Goal: Transaction & Acquisition: Download file/media

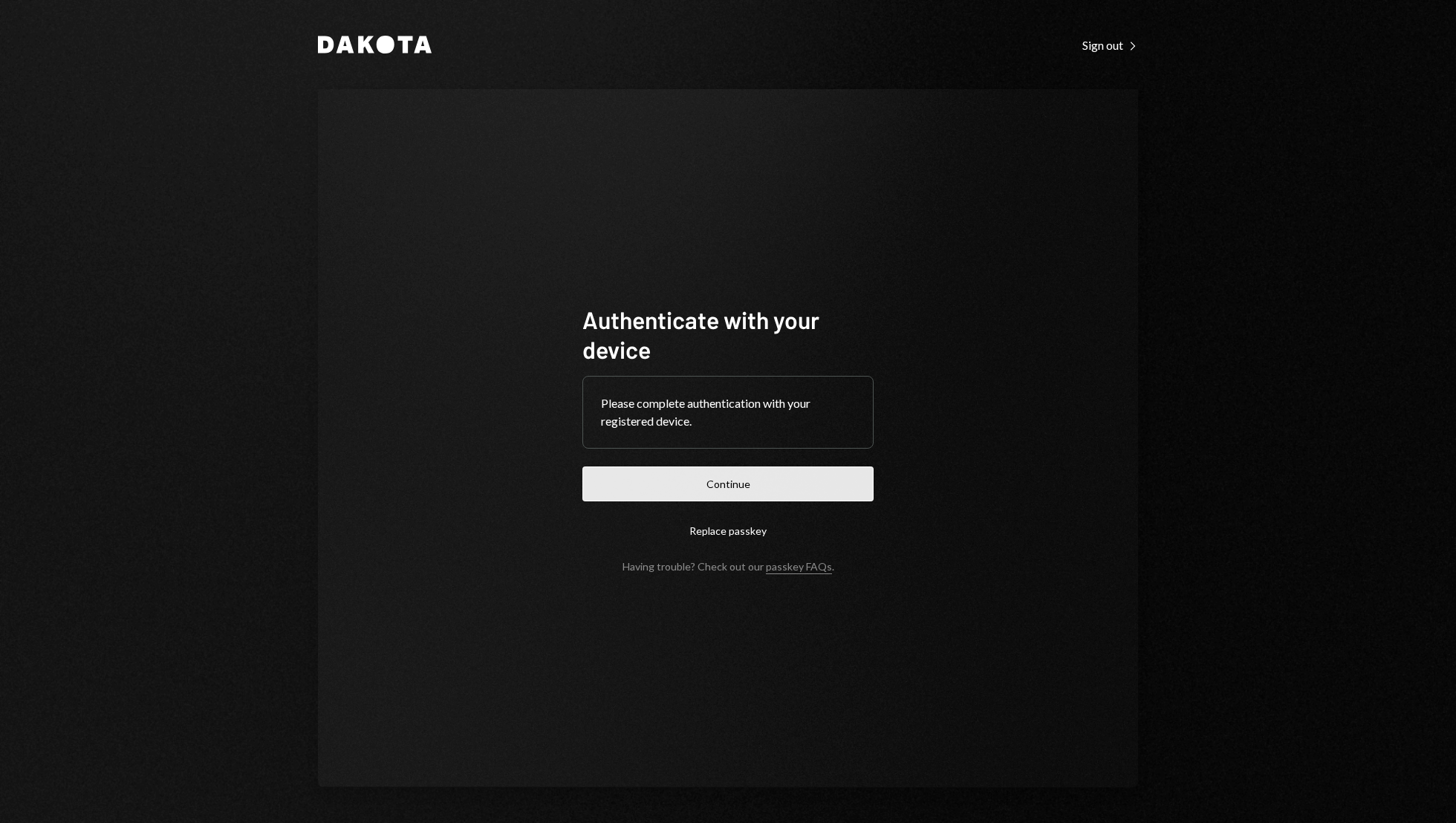
click at [718, 487] on button "Continue" at bounding box center [728, 484] width 291 height 35
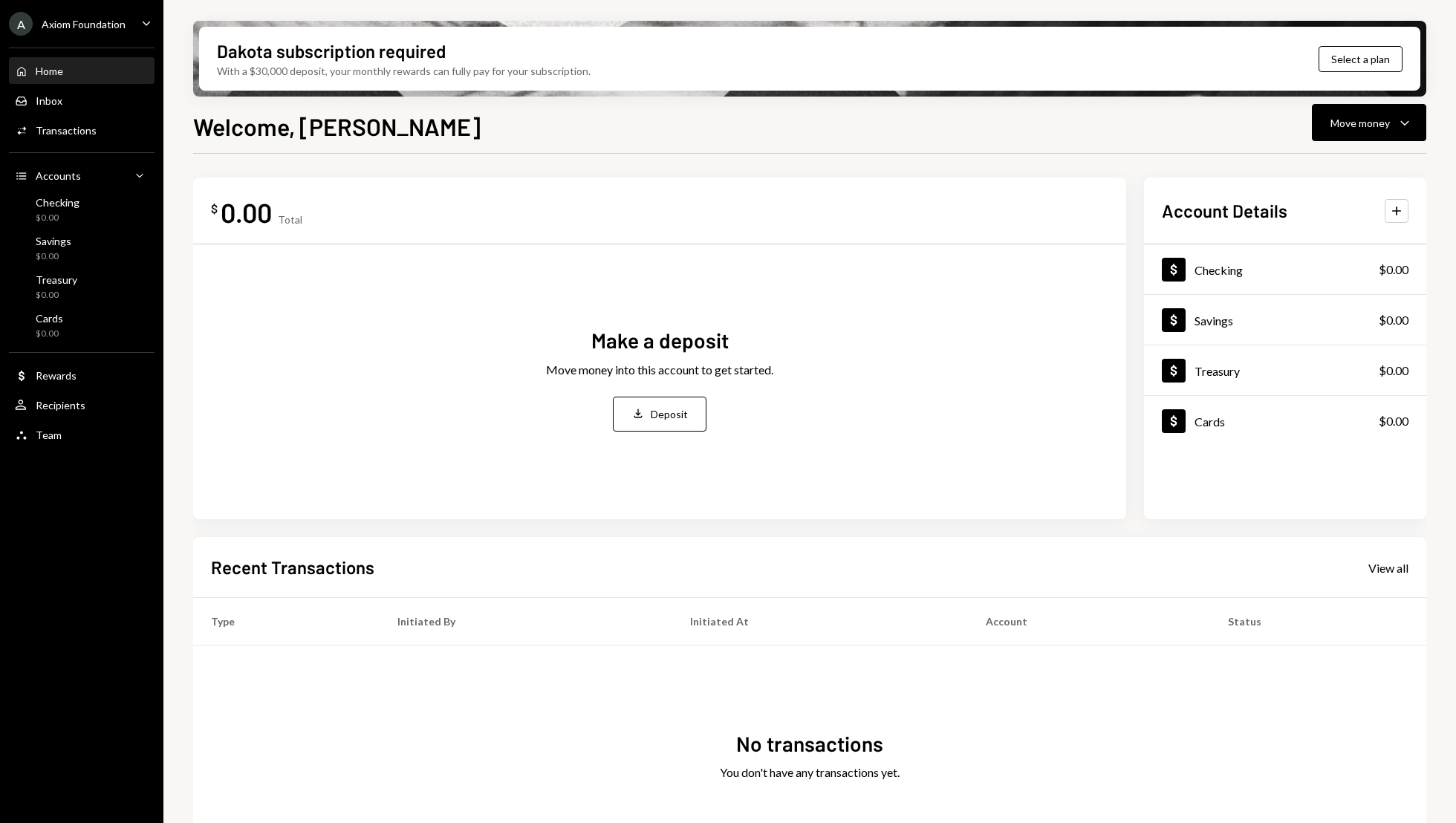
click at [145, 26] on icon "Caret Down" at bounding box center [146, 22] width 16 height 16
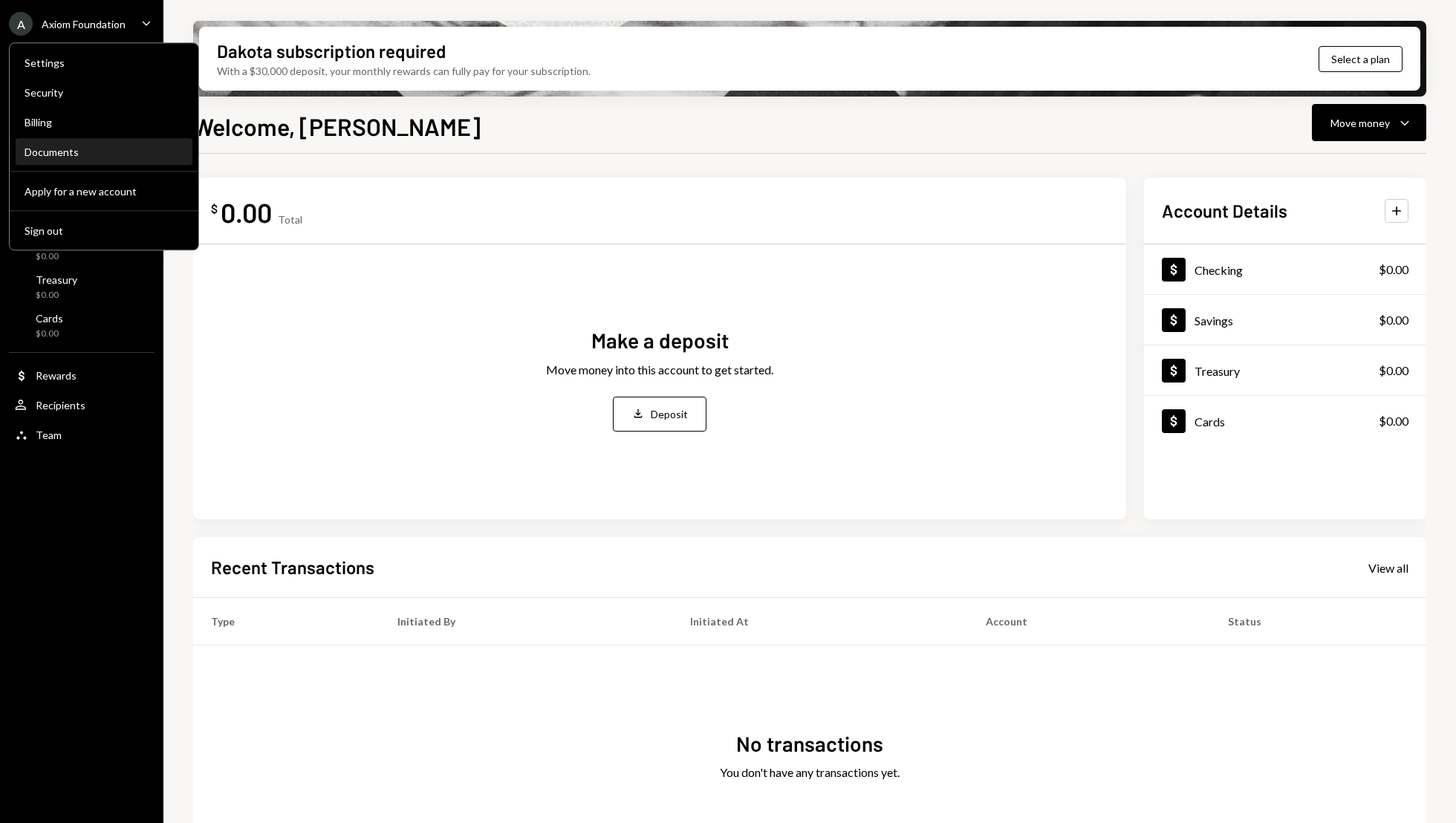
click at [108, 150] on div "Documents" at bounding box center [104, 152] width 159 height 12
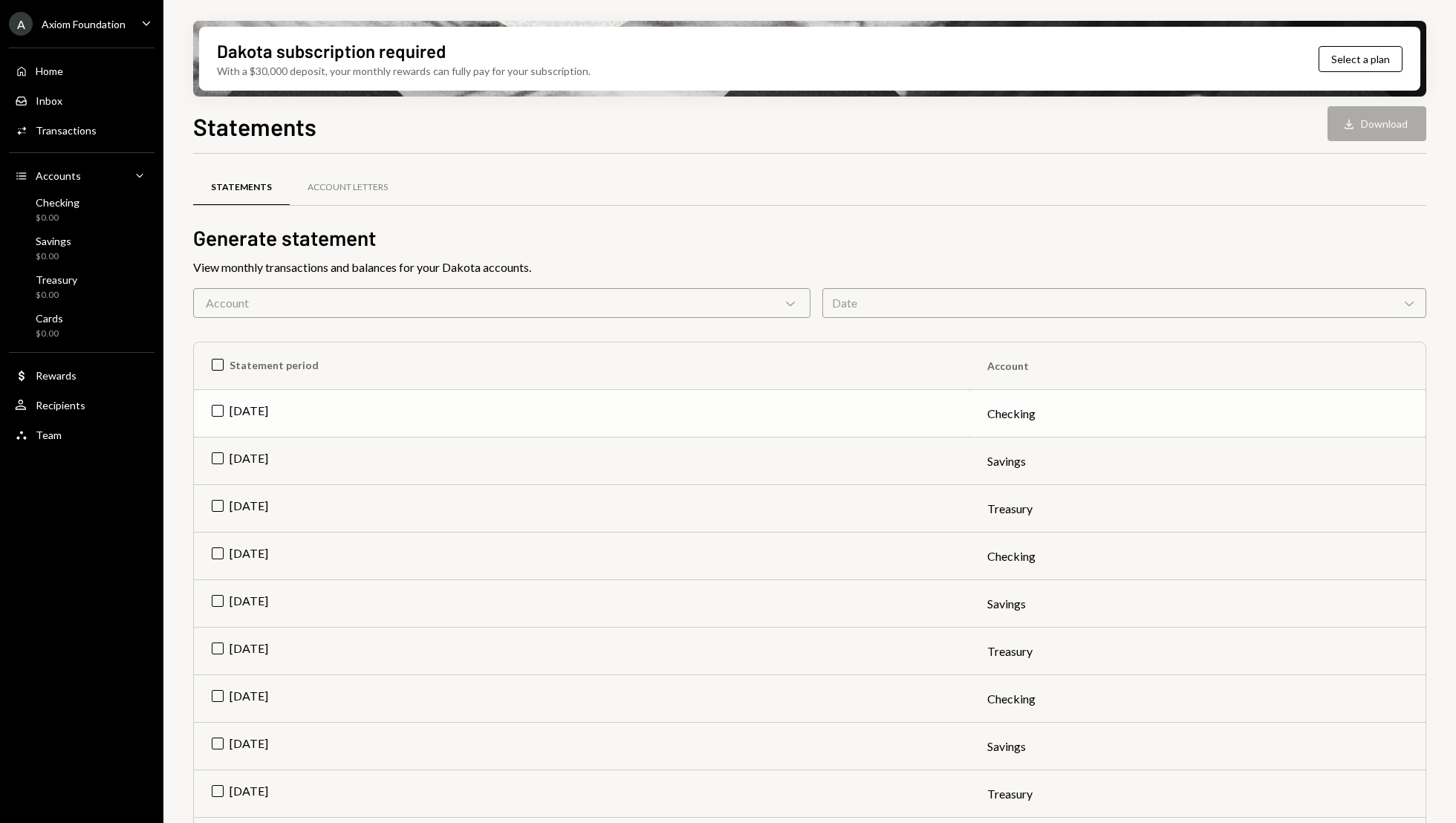
click at [210, 416] on td "[DATE]" at bounding box center [581, 413] width 776 height 47
click at [1354, 135] on button "Download Download" at bounding box center [1376, 123] width 98 height 35
click at [102, 73] on div "Home Home" at bounding box center [81, 71] width 134 height 13
